Goal: Task Accomplishment & Management: Complete application form

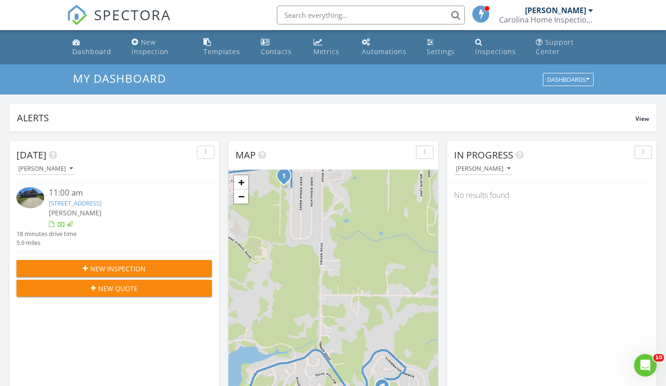
click at [124, 265] on span "New Inspection" at bounding box center [117, 269] width 55 height 10
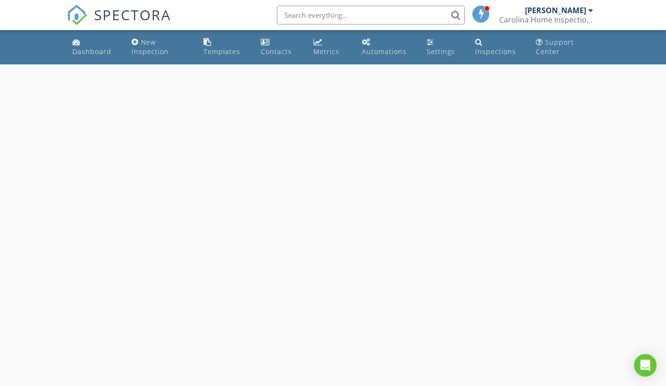
select select "7"
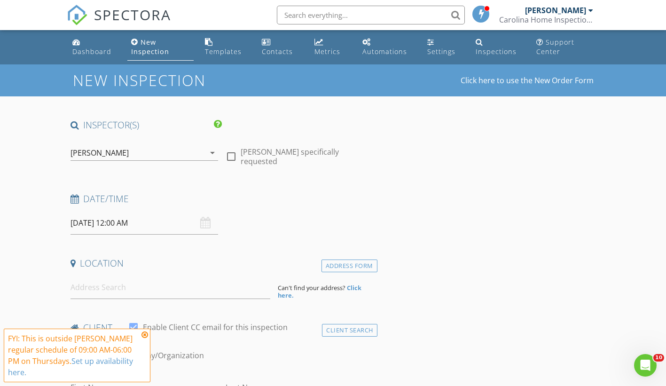
click at [119, 224] on input "08/28/2025 12:00 AM" at bounding box center [144, 222] width 148 height 23
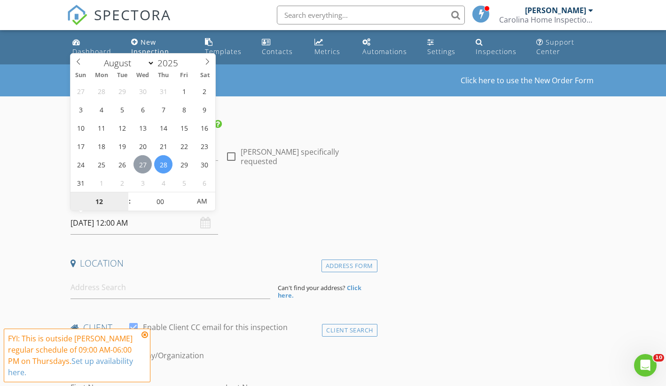
type input "08/27/2025 12:00 AM"
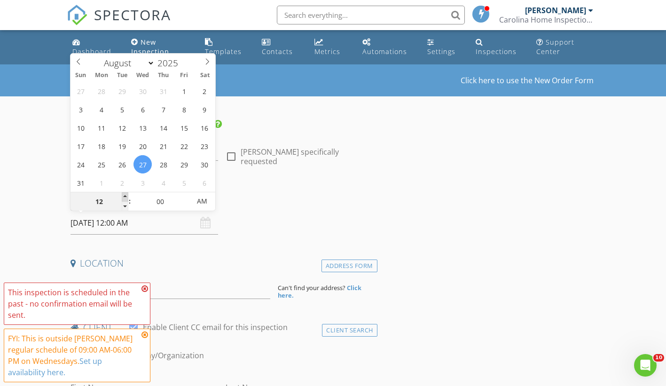
type input "01"
type input "08/27/2025 1:00 AM"
click at [124, 196] on span at bounding box center [125, 196] width 7 height 9
type input "02"
type input "08/27/2025 2:00 AM"
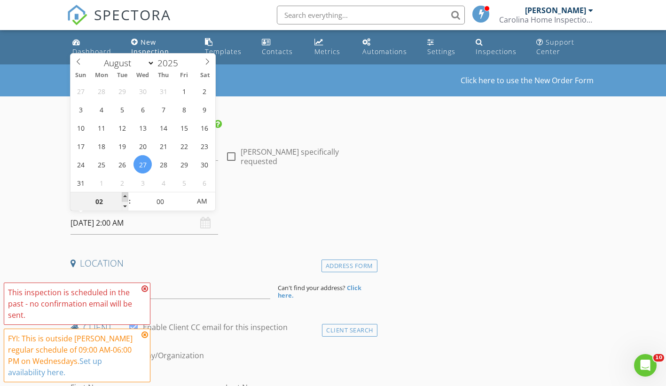
click at [124, 196] on span at bounding box center [125, 196] width 7 height 9
type input "03"
click at [124, 196] on span at bounding box center [125, 196] width 7 height 9
type input "08/27/2025 3:00 PM"
click at [195, 204] on span "AM" at bounding box center [202, 201] width 26 height 19
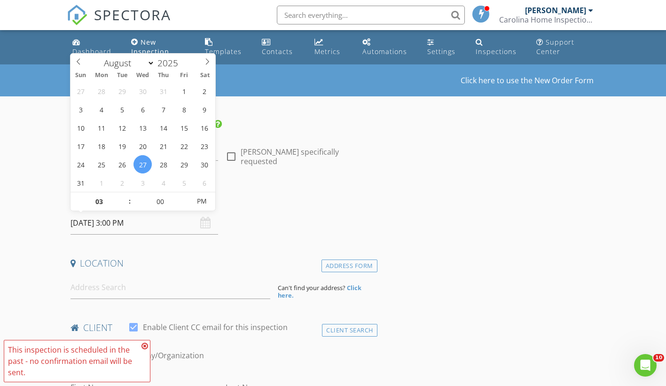
click at [146, 343] on icon at bounding box center [144, 346] width 7 height 8
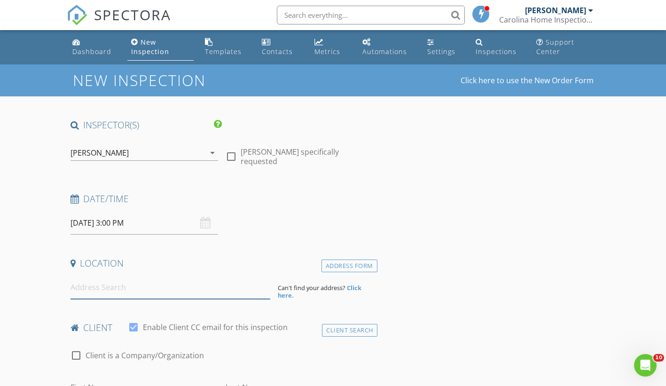
click at [139, 283] on input at bounding box center [170, 287] width 200 height 23
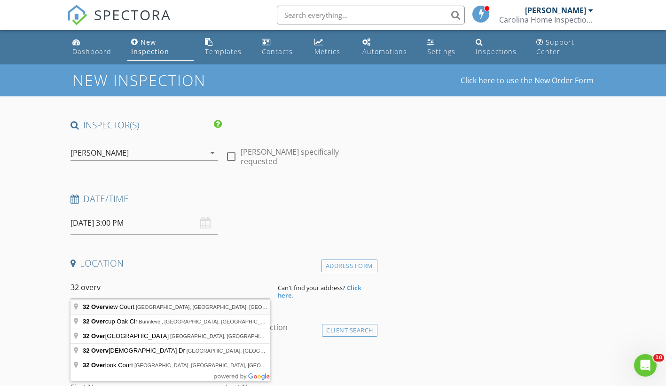
type input "32 Overview Court, Spring Lake, NC, USA"
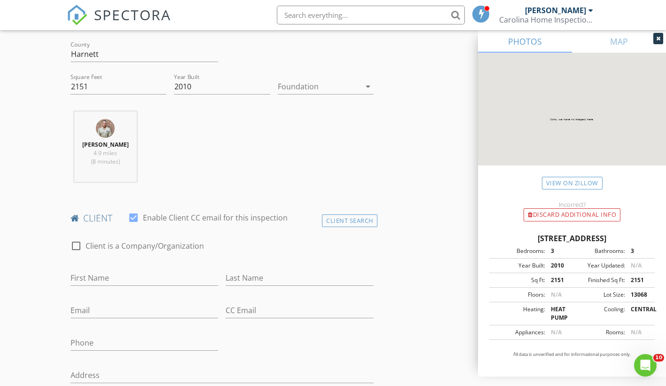
scroll to position [329, 0]
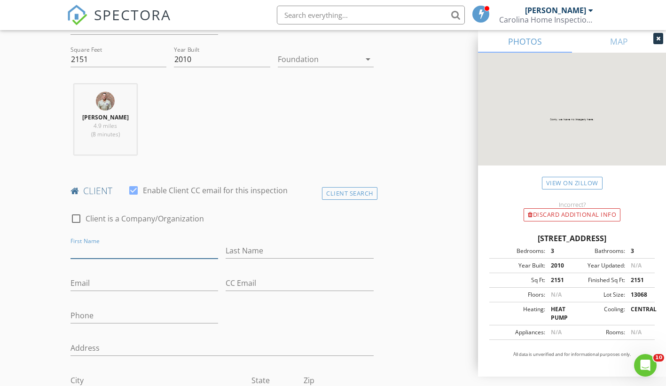
click at [105, 253] on input "First Name" at bounding box center [144, 251] width 148 height 16
type input "J"
click at [78, 220] on div at bounding box center [76, 218] width 16 height 16
checkbox input "true"
click at [103, 250] on input "Enable Client CC email for this inspection" at bounding box center [221, 251] width 303 height 16
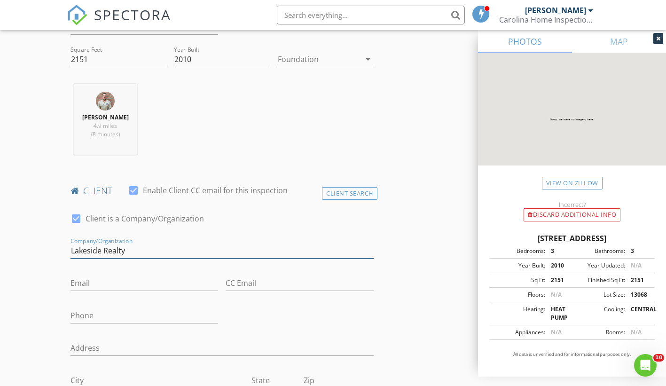
type input "Lakeside Realty"
click at [93, 273] on div "Email" at bounding box center [144, 285] width 148 height 31
click at [90, 278] on input "Email" at bounding box center [144, 283] width 148 height 16
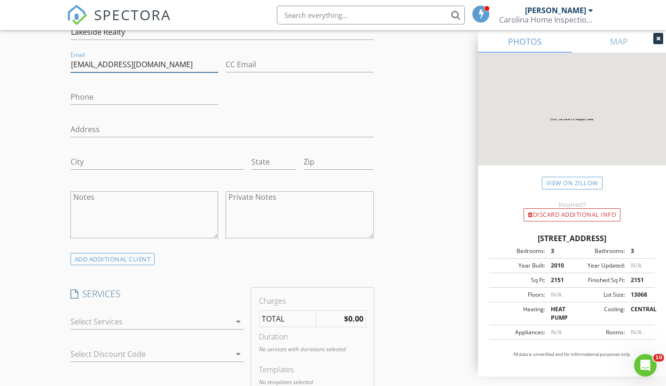
scroll to position [564, 0]
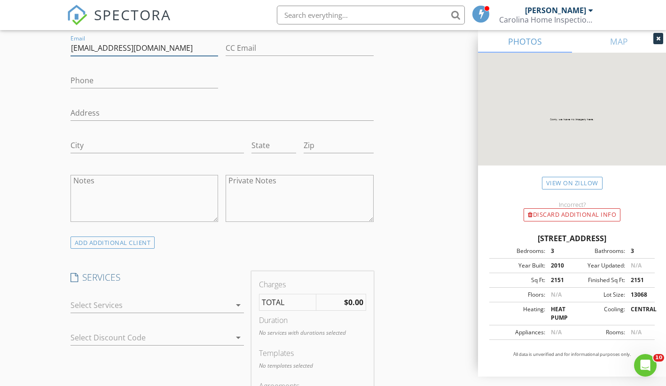
type input "natesellsnc@gmail.com"
click at [142, 302] on div at bounding box center [150, 304] width 161 height 15
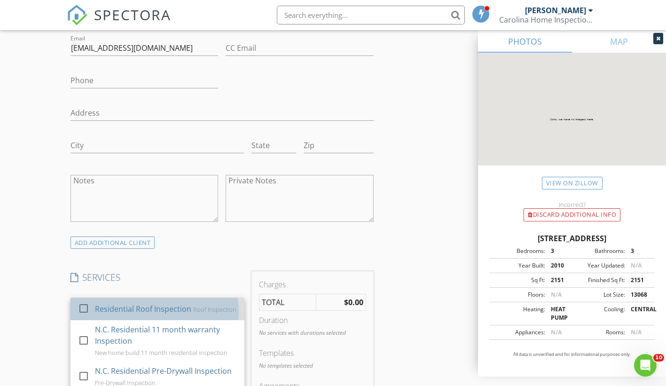
click at [144, 309] on div "Residential Roof Inspection" at bounding box center [143, 308] width 96 height 11
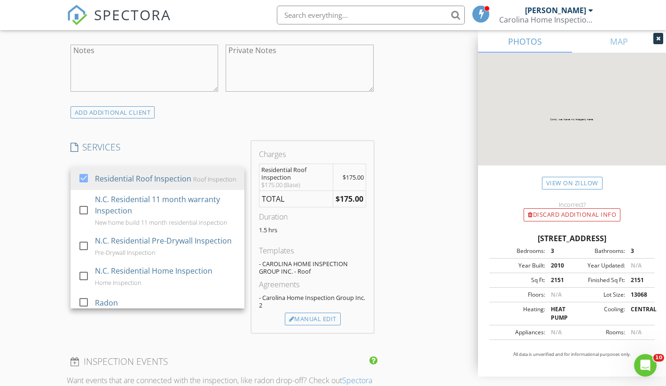
scroll to position [705, 0]
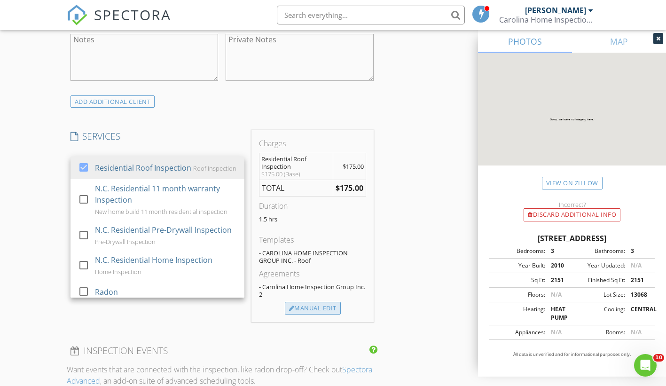
click at [334, 308] on div "Manual Edit" at bounding box center [313, 308] width 56 height 13
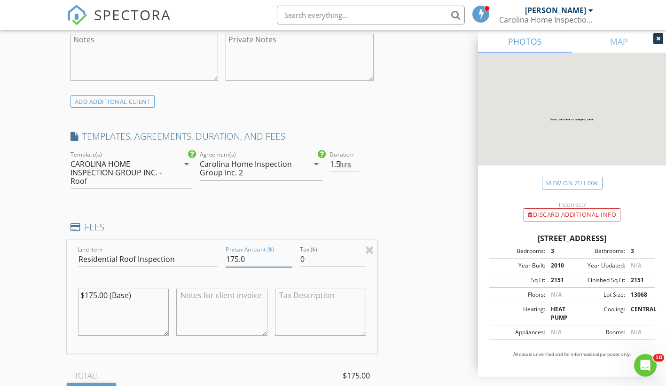
click at [247, 259] on input "175.0" at bounding box center [258, 259] width 66 height 16
type input "1"
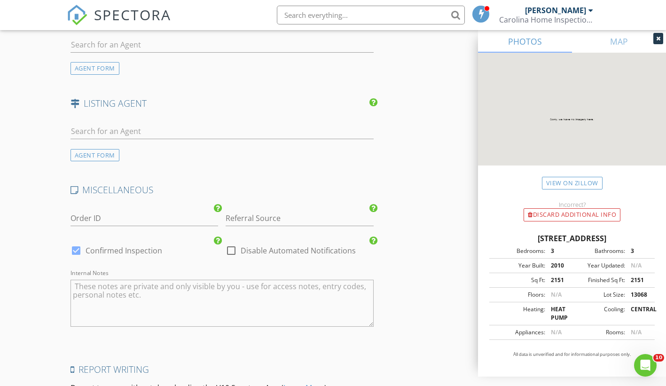
scroll to position [1315, 0]
type input "0"
click at [233, 252] on div at bounding box center [231, 250] width 16 height 16
checkbox input "true"
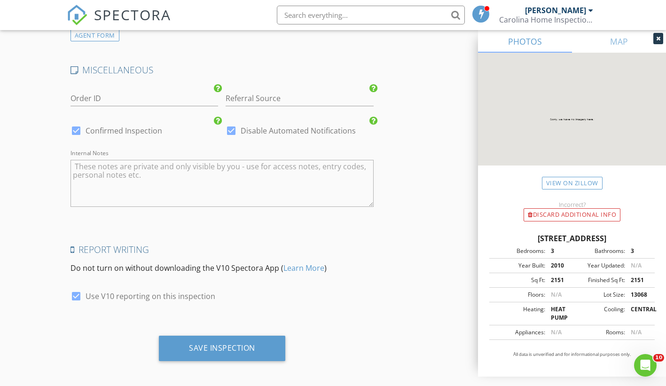
scroll to position [1439, 0]
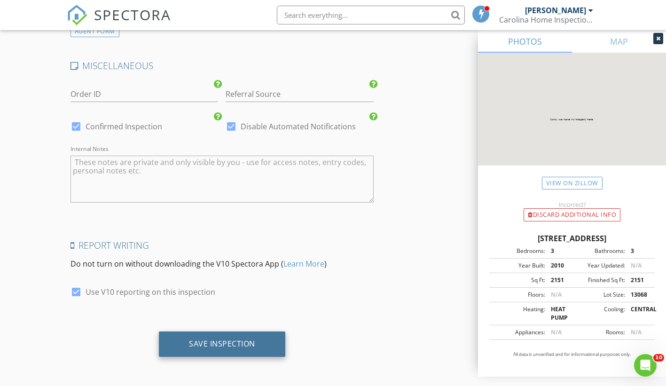
click at [217, 340] on div "Save Inspection" at bounding box center [222, 343] width 66 height 9
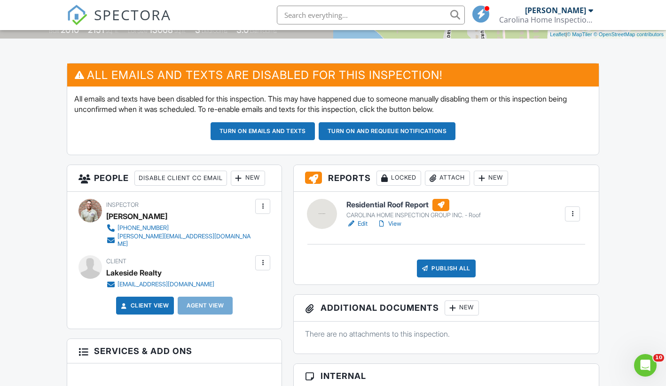
scroll to position [235, 0]
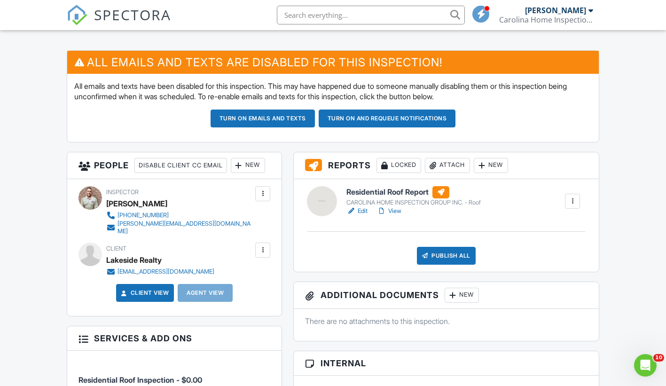
click at [430, 194] on h6 "Residential Roof Report" at bounding box center [413, 192] width 134 height 12
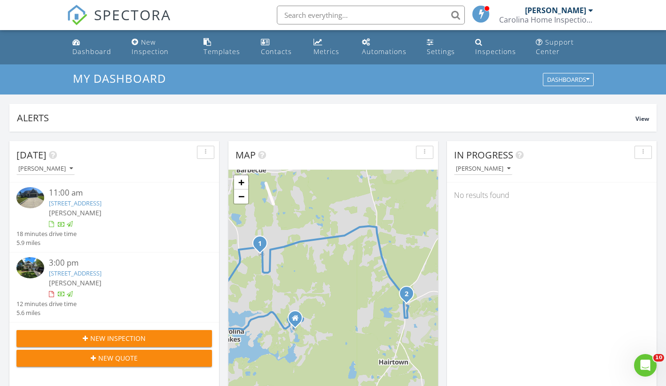
click at [114, 282] on div "[PERSON_NAME]" at bounding box center [122, 283] width 147 height 10
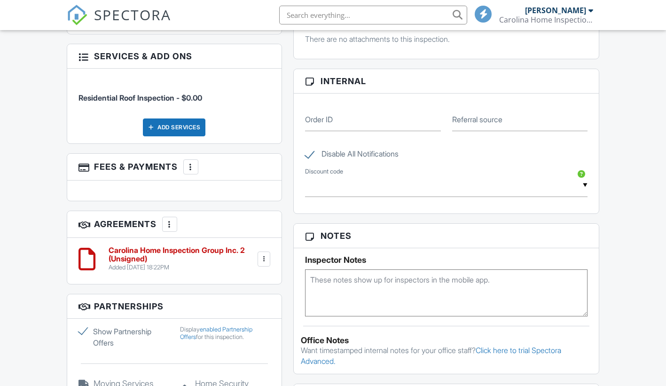
click at [189, 247] on h6 "Carolina Home Inspection Group Inc. 2 (Unsigned)" at bounding box center [182, 254] width 147 height 16
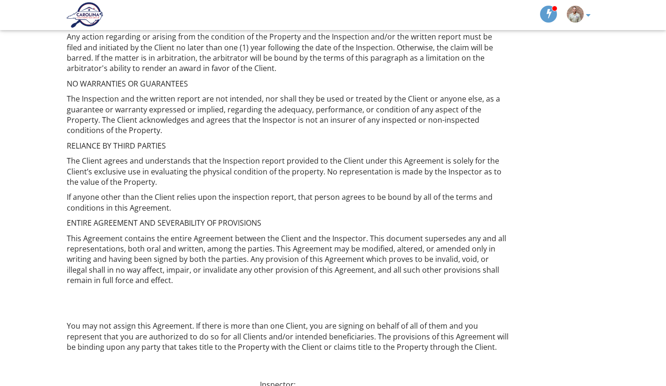
scroll to position [1863, 0]
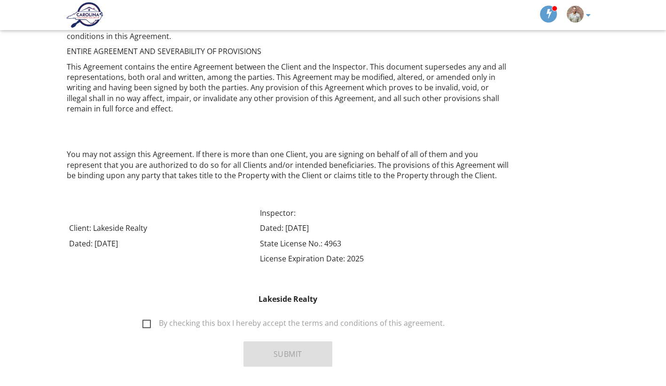
click at [150, 318] on label "By checking this box I hereby accept the terms and conditions of this agreement." at bounding box center [293, 324] width 302 height 12
click at [143, 315] on input "By checking this box I hereby accept the terms and conditions of this agreement." at bounding box center [140, 318] width 6 height 6
checkbox input "true"
click at [272, 341] on button "Submit" at bounding box center [287, 353] width 89 height 25
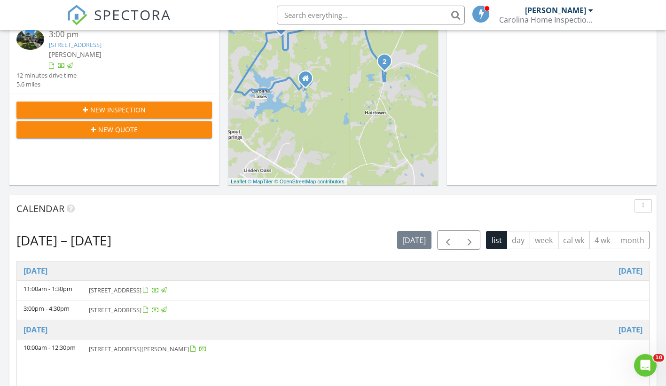
scroll to position [235, 0]
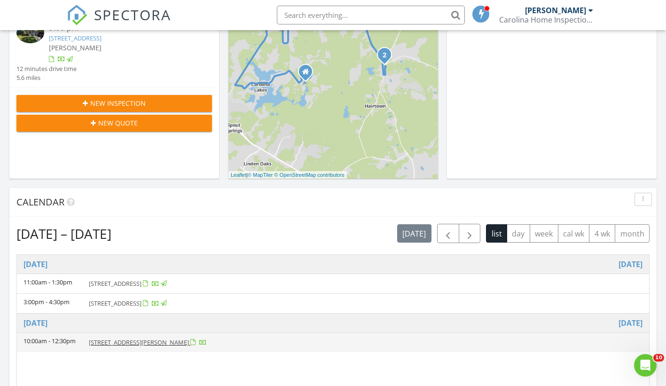
click at [135, 338] on span "[STREET_ADDRESS][PERSON_NAME]" at bounding box center [139, 342] width 100 height 8
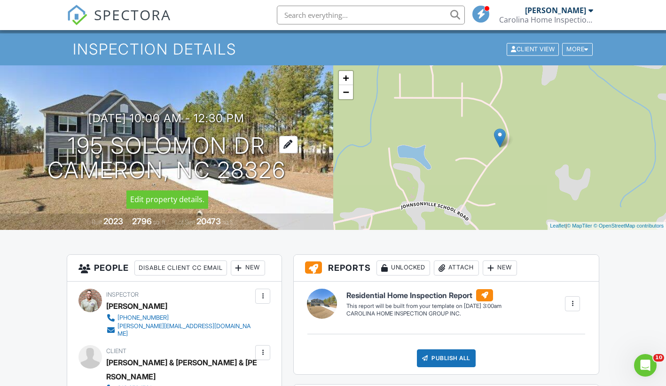
scroll to position [47, 0]
